Goal: Find specific page/section: Find specific page/section

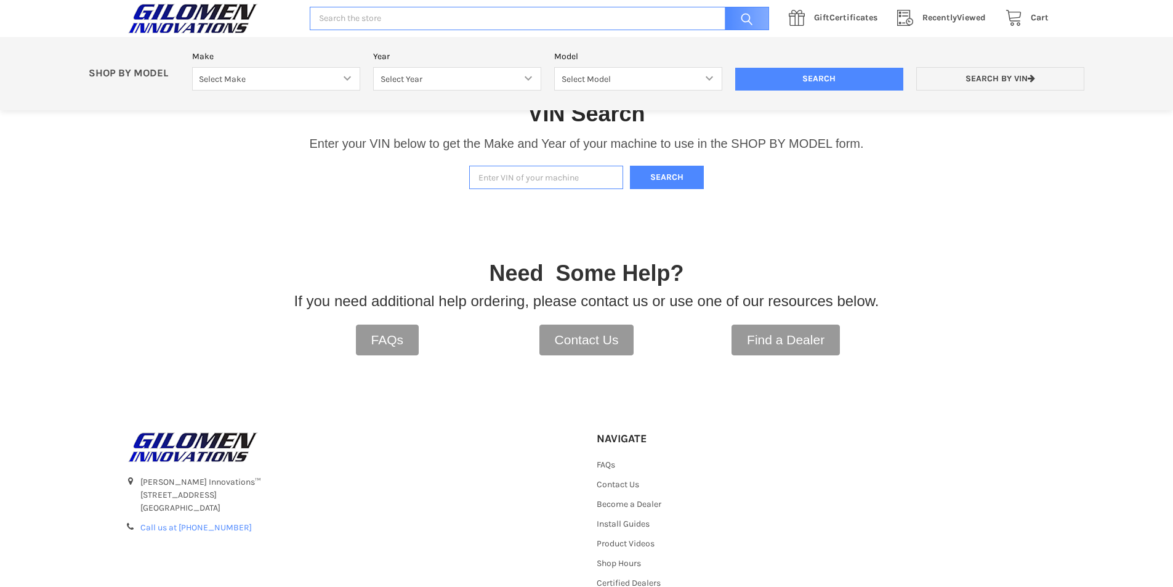
scroll to position [255, 0]
click at [572, 182] on input "Enter VIN of your machine" at bounding box center [546, 178] width 154 height 24
type input "b53622901"
click at [630, 166] on button "Search" at bounding box center [667, 178] width 74 height 24
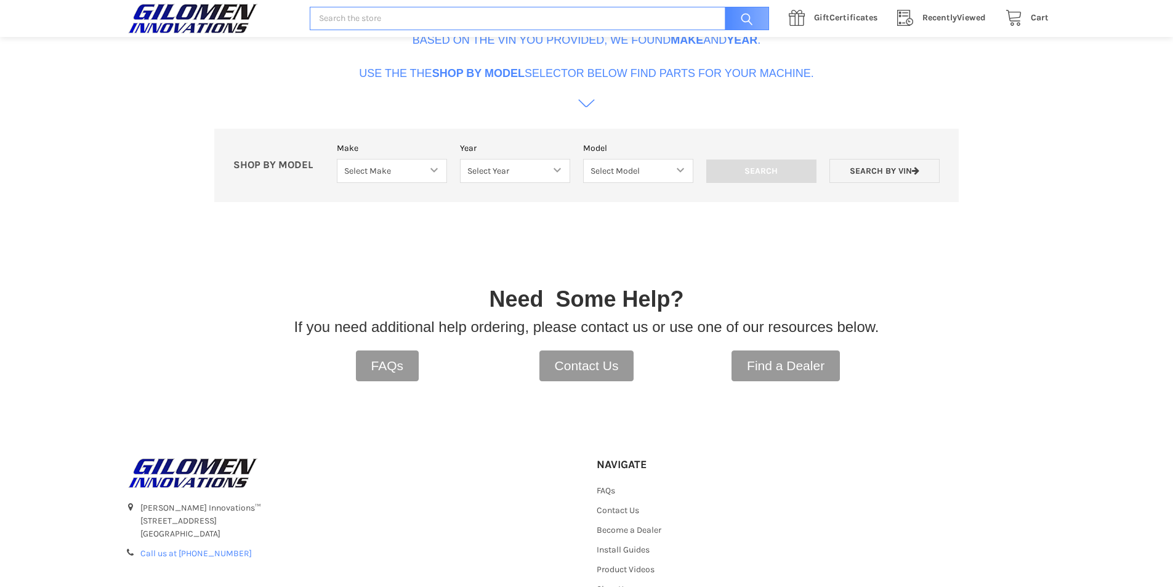
scroll to position [377, 0]
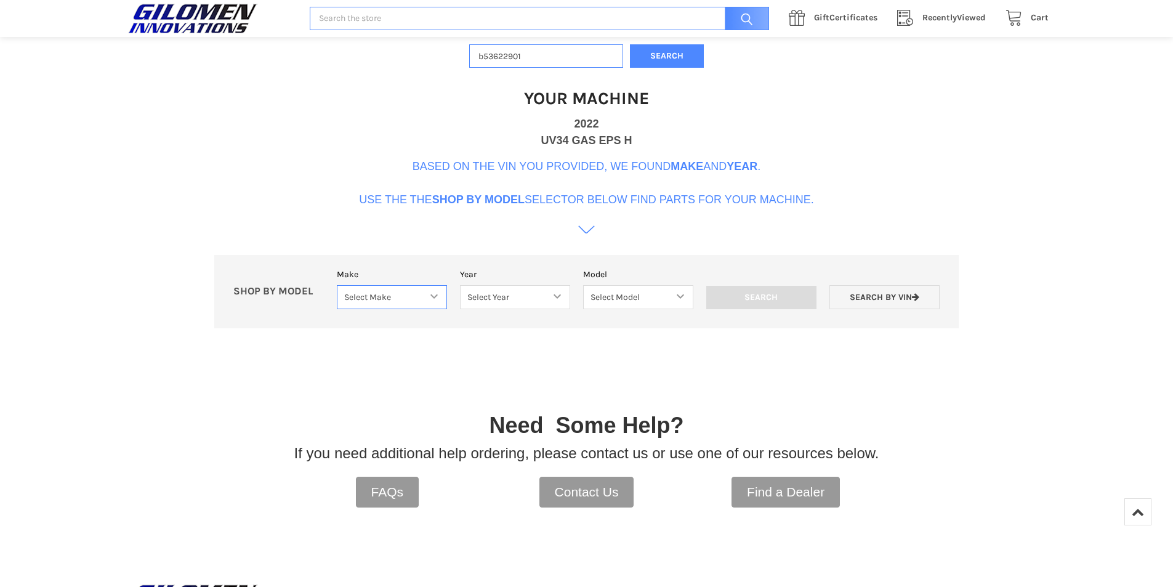
click at [440, 304] on select "Select Make Bobcat UTV Gravely UTV ACE 900 RANGER 570 Ranger 700 / 800 RANGER 9…" at bounding box center [392, 297] width 110 height 24
select select "403"
click at [337, 285] on select "Select Make Bobcat UTV Gravely UTV ACE 900 RANGER 570 Ranger 700 / 800 RANGER 9…" at bounding box center [392, 297] width 110 height 24
click at [560, 292] on select "Select Year [DATE] 2016 2017 2018 2019 2020 2021 2022 2023 2024" at bounding box center [515, 297] width 110 height 24
select select "596"
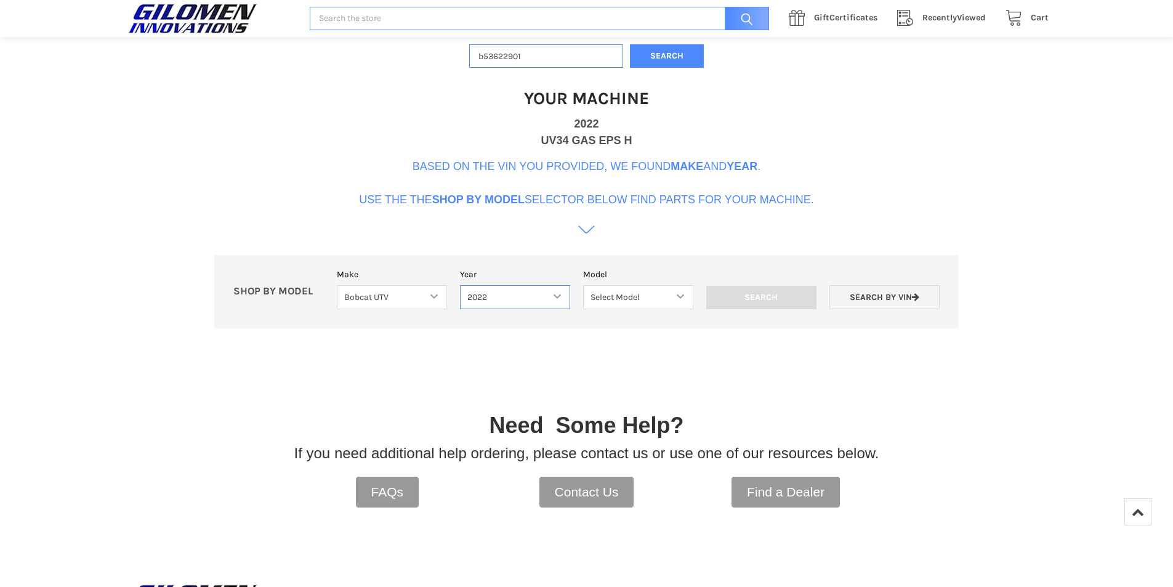
click at [460, 285] on select "Select Year [DATE] 2016 2017 2018 2019 2020 2021 2022 2023 2024" at bounding box center [515, 297] width 110 height 24
click at [685, 300] on select "Select Model 3400 UV34" at bounding box center [638, 297] width 110 height 24
select select "603"
click at [583, 285] on select "Select Model 3400 UV34" at bounding box center [638, 297] width 110 height 24
click at [776, 297] on input "Search" at bounding box center [761, 297] width 110 height 23
